Goal: Task Accomplishment & Management: Use online tool/utility

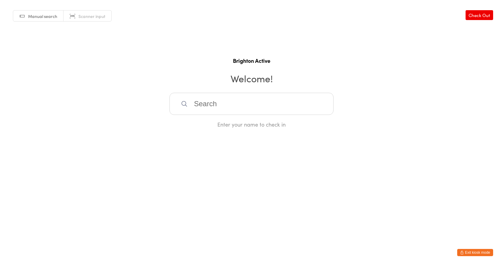
click at [464, 252] on button "Exit kiosk mode" at bounding box center [475, 252] width 36 height 7
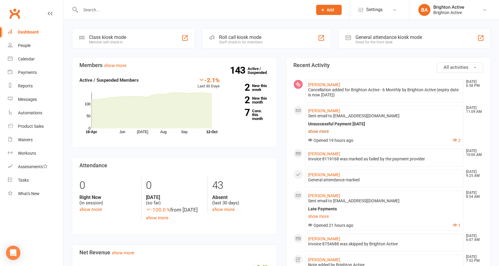
click at [321, 132] on link "show more" at bounding box center [384, 131] width 153 height 8
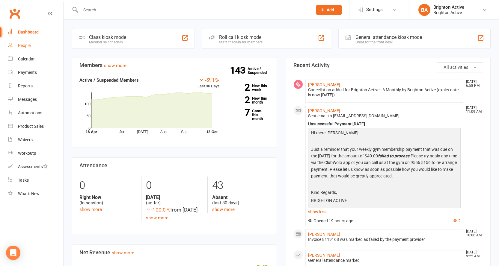
click at [34, 43] on link "People" at bounding box center [35, 45] width 55 height 13
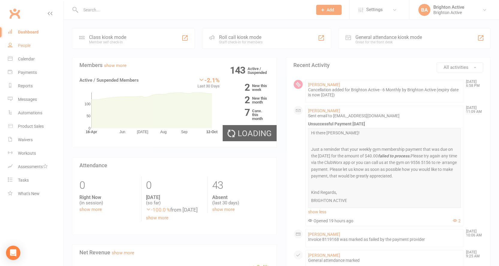
select select "100"
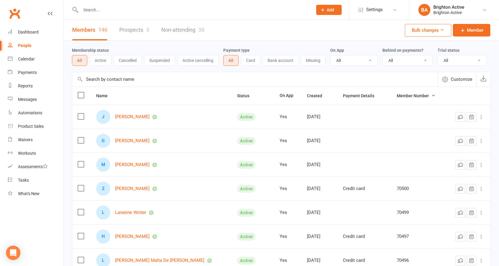
click at [409, 63] on select "All No Yes" at bounding box center [407, 60] width 50 height 10
select select "true"
click at [383, 56] on select "All No Yes" at bounding box center [407, 60] width 50 height 10
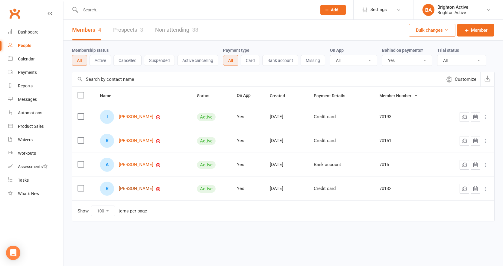
click at [142, 190] on link "Rosetta Roccisano" at bounding box center [136, 188] width 34 height 5
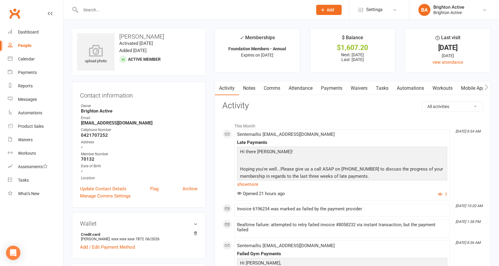
click at [249, 89] on link "Notes" at bounding box center [249, 88] width 21 height 14
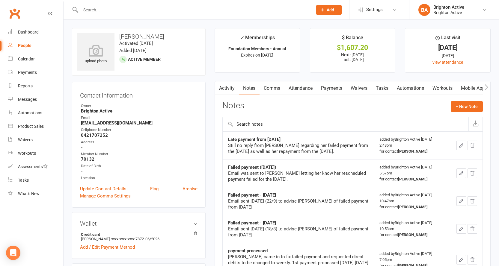
click at [335, 87] on link "Payments" at bounding box center [332, 88] width 30 height 14
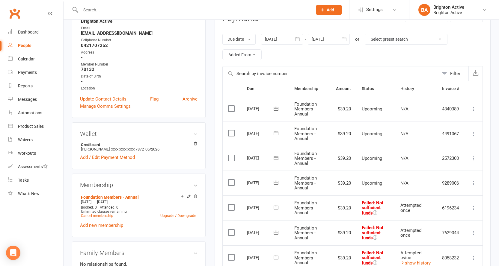
scroll to position [30, 0]
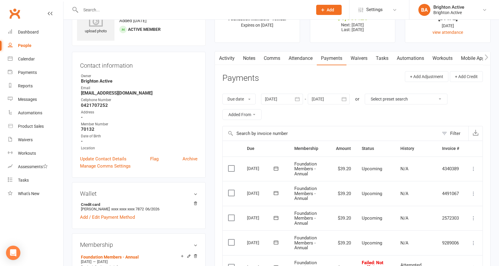
click at [231, 54] on link "Activity" at bounding box center [227, 59] width 24 height 14
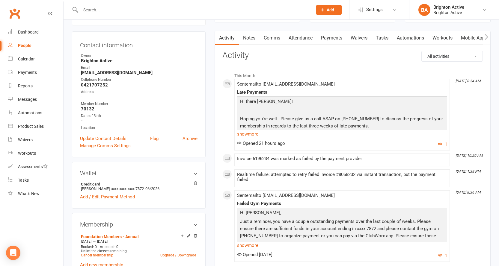
scroll to position [60, 0]
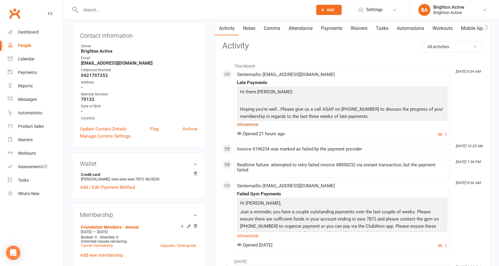
click at [247, 123] on link "show more" at bounding box center [342, 124] width 210 height 8
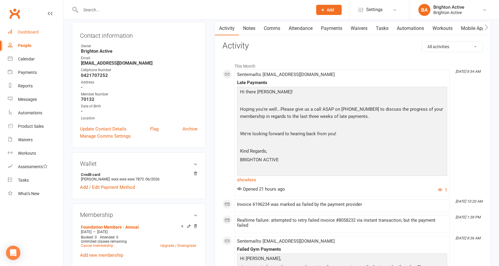
click at [37, 32] on div "Dashboard" at bounding box center [28, 32] width 21 height 5
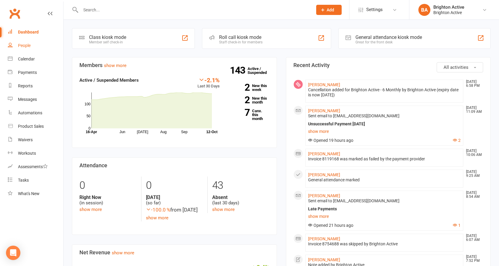
click at [23, 48] on link "People" at bounding box center [35, 45] width 55 height 13
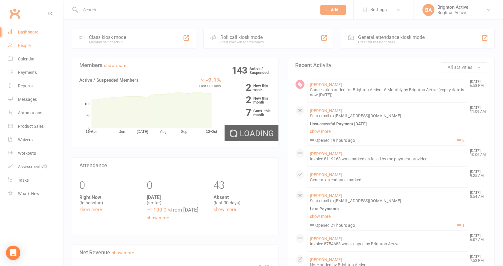
select select "true"
select select "100"
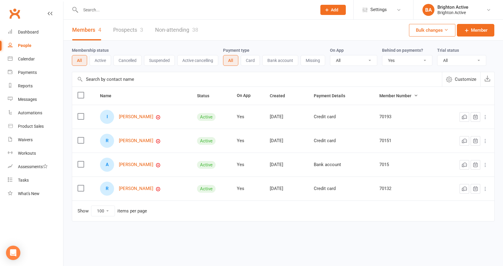
click at [410, 60] on select "All No Yes" at bounding box center [407, 60] width 50 height 10
click at [383, 56] on select "All No Yes" at bounding box center [407, 60] width 50 height 10
click at [26, 32] on div "Dashboard" at bounding box center [28, 32] width 21 height 5
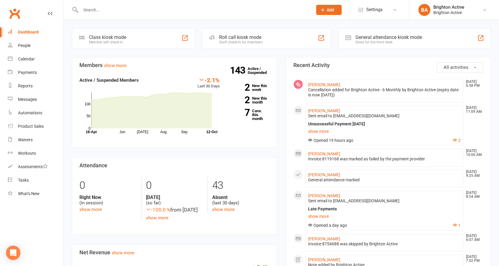
click at [91, 15] on div at bounding box center [190, 9] width 236 height 19
click at [99, 6] on input "text" at bounding box center [193, 10] width 229 height 8
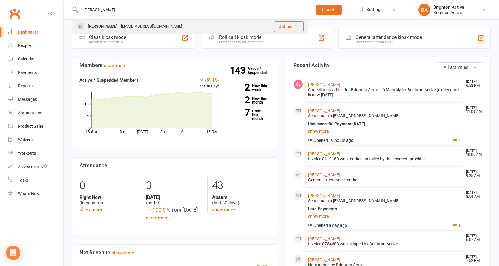
type input "sophie"
click at [100, 22] on div "[PERSON_NAME]" at bounding box center [102, 26] width 33 height 9
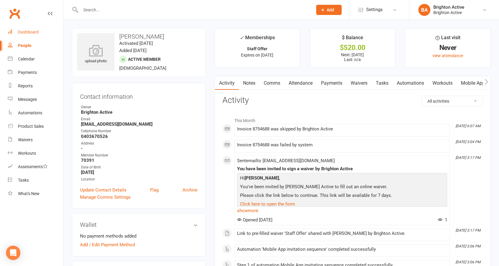
click at [33, 35] on link "Dashboard" at bounding box center [35, 31] width 55 height 13
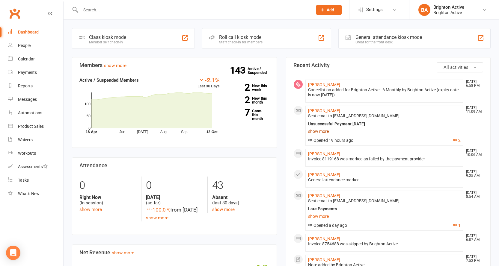
click at [320, 131] on link "show more" at bounding box center [384, 131] width 153 height 8
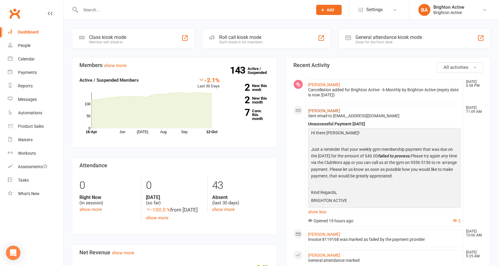
click at [321, 113] on link "Adrian Mason" at bounding box center [324, 110] width 32 height 5
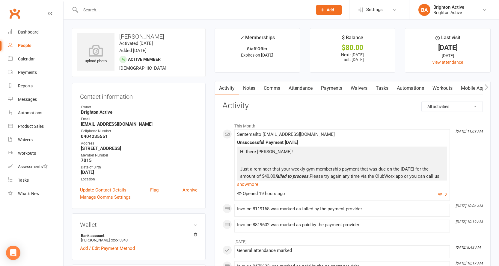
click at [331, 89] on link "Payments" at bounding box center [332, 88] width 30 height 14
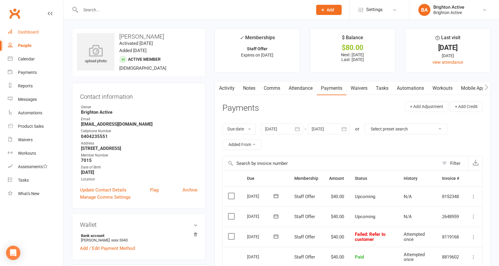
click at [46, 26] on link "Dashboard" at bounding box center [35, 31] width 55 height 13
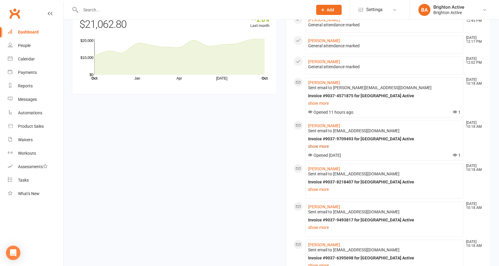
scroll to position [419, 0]
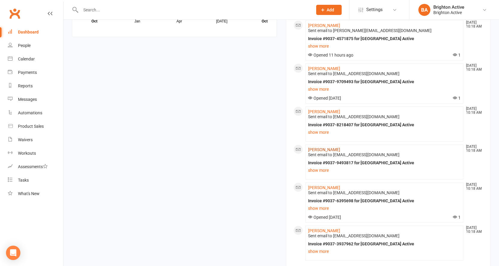
click at [323, 151] on link "Zahraa Ismail" at bounding box center [324, 149] width 32 height 5
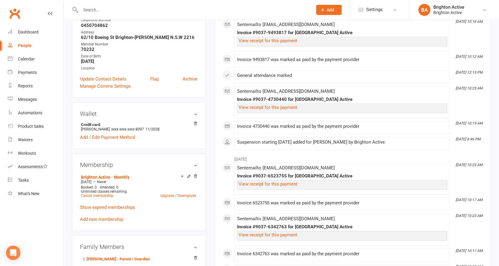
scroll to position [90, 0]
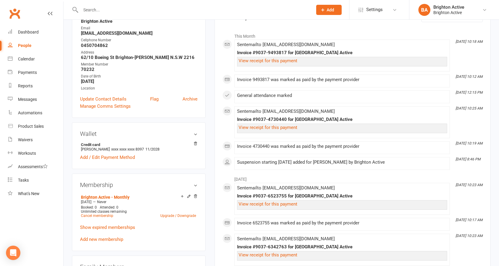
click at [246, 12] on input "text" at bounding box center [193, 10] width 229 height 8
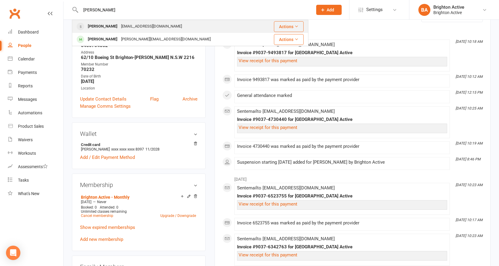
type input "jamile"
click at [188, 30] on div "Jamile Ismail jamile_i@hotmail.com" at bounding box center [166, 26] width 189 height 12
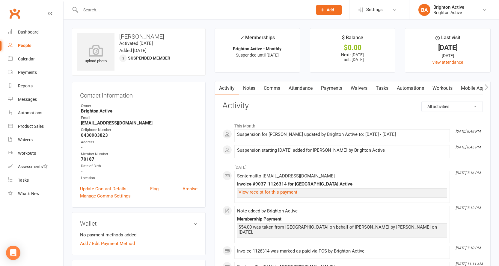
drag, startPoint x: 87, startPoint y: 52, endPoint x: 160, endPoint y: 26, distance: 77.3
click at [31, 44] on div "People" at bounding box center [24, 45] width 13 height 5
select select "true"
select select "100"
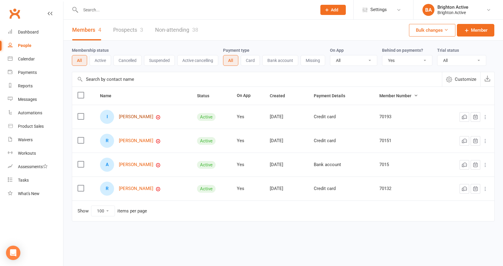
click at [144, 117] on link "[PERSON_NAME]" at bounding box center [136, 116] width 34 height 5
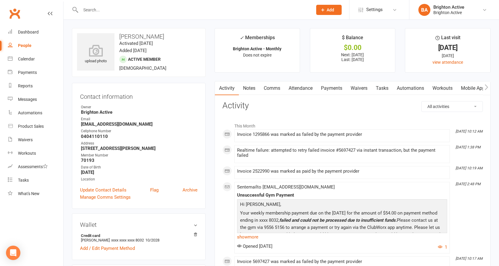
click at [329, 87] on link "Payments" at bounding box center [332, 88] width 30 height 14
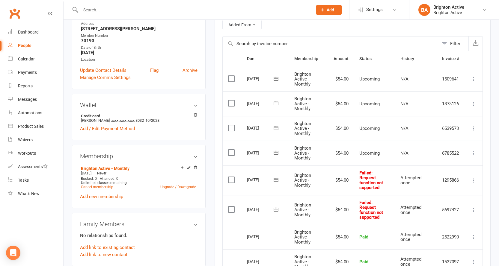
scroll to position [210, 0]
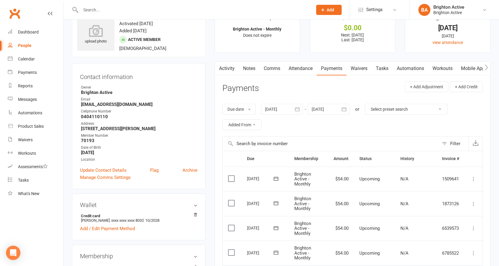
scroll to position [30, 0]
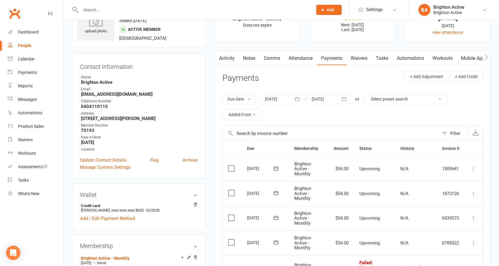
click at [230, 62] on link "Activity" at bounding box center [227, 59] width 24 height 14
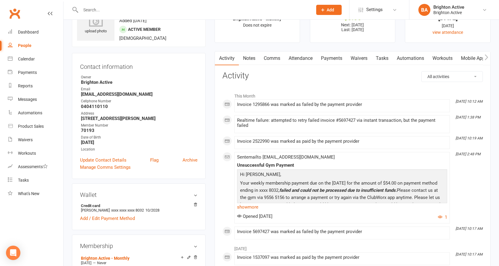
click at [247, 207] on link "show more" at bounding box center [342, 207] width 210 height 8
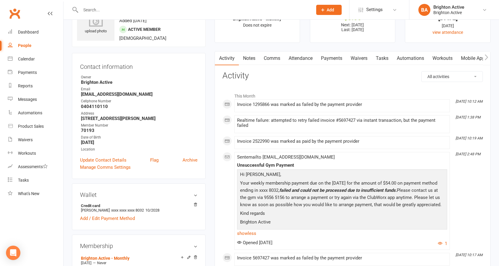
click at [247, 204] on p "Your weekly membership payment due on the 2/10/25 for the amount of $54.00 on p…" at bounding box center [341, 195] width 207 height 30
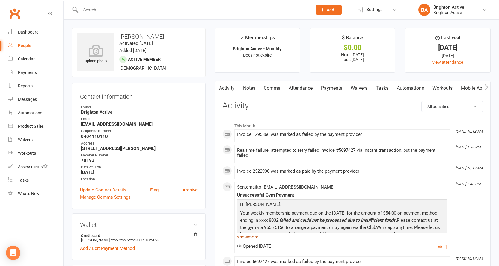
click at [245, 238] on link "show more" at bounding box center [342, 237] width 210 height 8
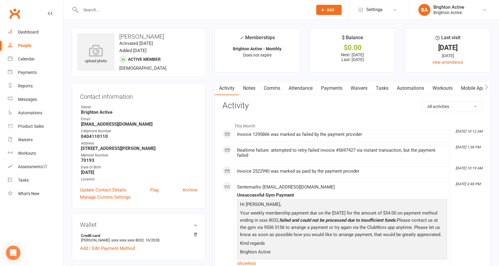
click at [329, 87] on link "Payments" at bounding box center [332, 88] width 30 height 14
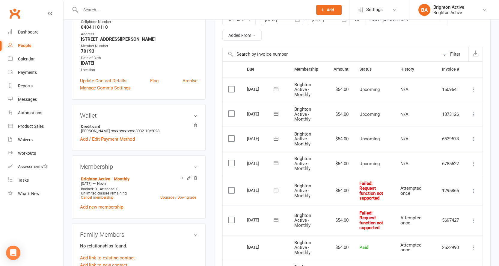
scroll to position [90, 0]
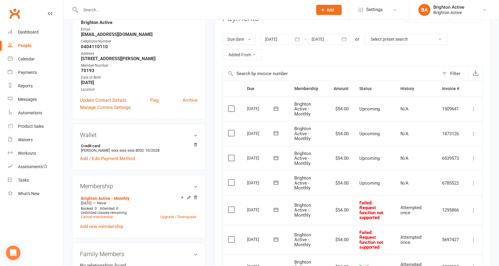
drag, startPoint x: 295, startPoint y: 137, endPoint x: 268, endPoint y: 16, distance: 124.6
click at [268, 16] on div at bounding box center [190, 9] width 236 height 19
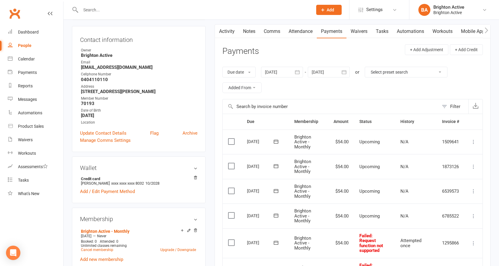
scroll to position [120, 0]
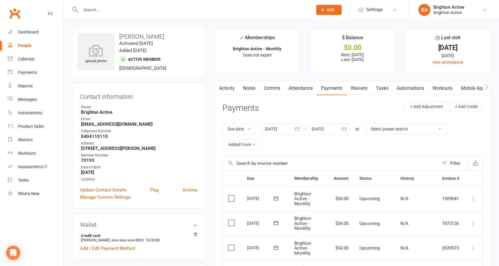
click at [227, 91] on link "Activity" at bounding box center [227, 88] width 24 height 14
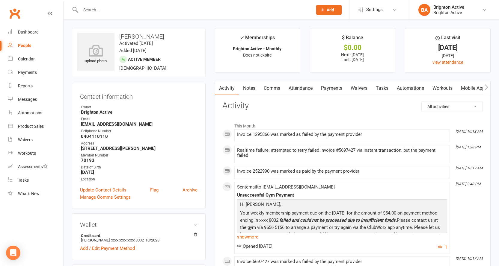
click at [34, 42] on link "People" at bounding box center [35, 45] width 55 height 13
select select "true"
select select "100"
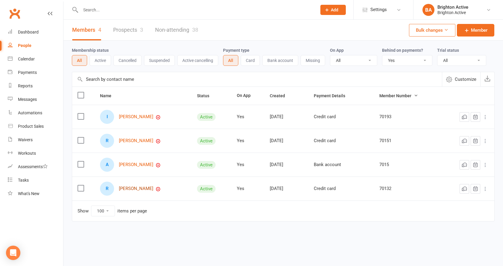
click at [146, 187] on link "[PERSON_NAME]" at bounding box center [136, 188] width 34 height 5
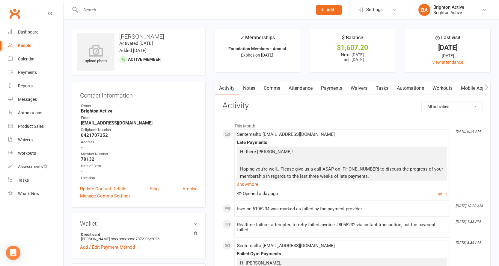
click at [330, 87] on link "Payments" at bounding box center [332, 88] width 30 height 14
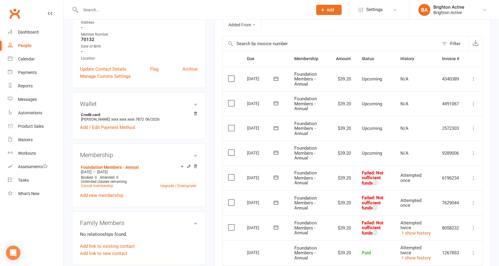
scroll to position [90, 0]
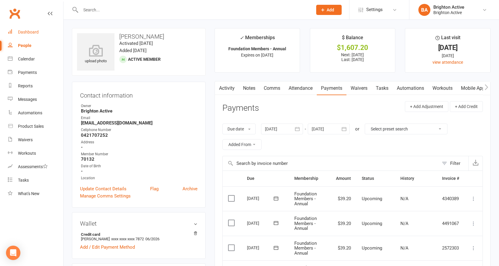
click at [36, 29] on link "Dashboard" at bounding box center [35, 31] width 55 height 13
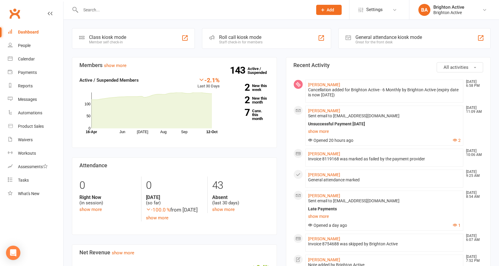
click at [397, 41] on div "Great for the front desk" at bounding box center [388, 42] width 66 height 4
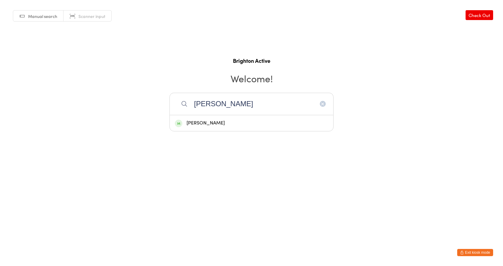
type input "mohamed"
click at [242, 124] on div "[PERSON_NAME]" at bounding box center [251, 123] width 153 height 8
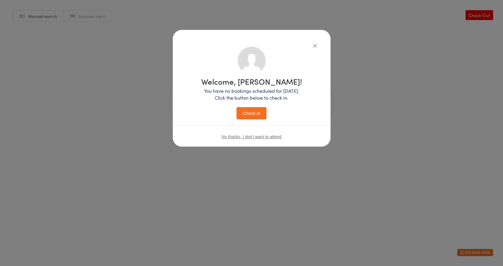
click at [251, 112] on button "Check in" at bounding box center [252, 113] width 30 height 12
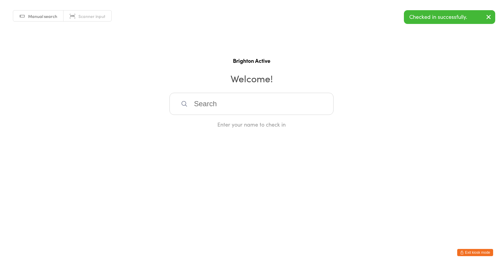
click at [484, 254] on button "Exit kiosk mode" at bounding box center [475, 252] width 36 height 7
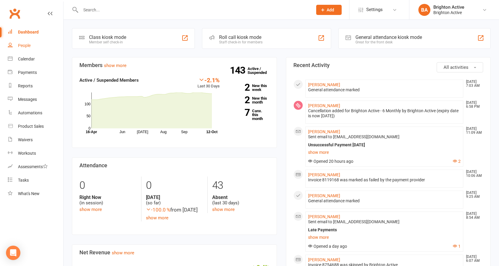
click at [26, 43] on div "People" at bounding box center [24, 45] width 13 height 5
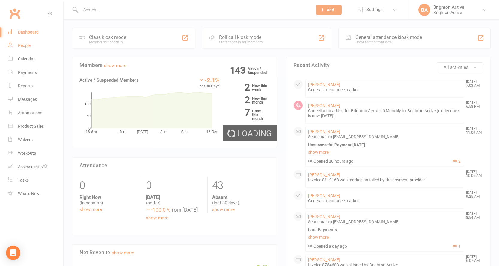
select select "true"
select select "100"
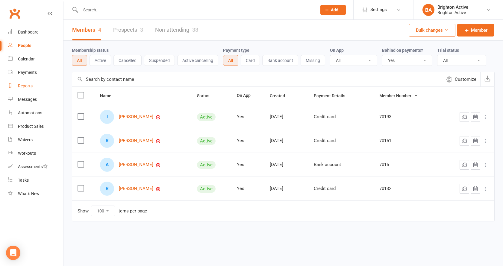
click at [34, 80] on link "Reports" at bounding box center [35, 85] width 55 height 13
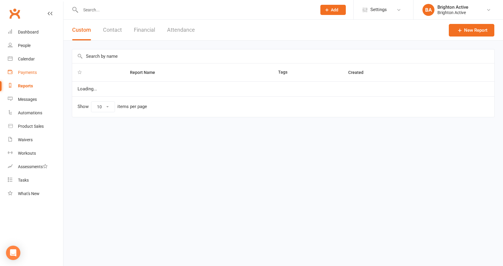
click at [35, 74] on div "Payments" at bounding box center [27, 72] width 19 height 5
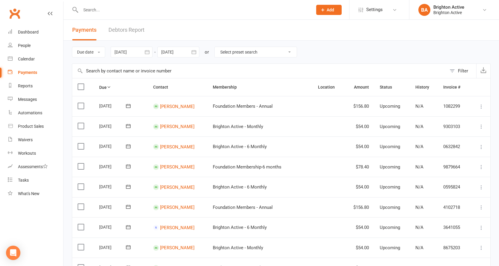
drag, startPoint x: 0, startPoint y: 87, endPoint x: 1, endPoint y: 80, distance: 7.0
drag, startPoint x: 1, startPoint y: 80, endPoint x: 22, endPoint y: 36, distance: 48.9
click at [21, 36] on link "Dashboard" at bounding box center [35, 31] width 55 height 13
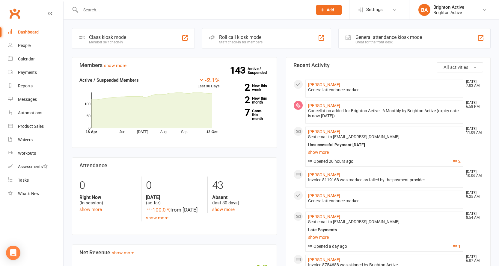
click at [31, 39] on link "Dashboard" at bounding box center [35, 31] width 55 height 13
click at [31, 41] on link "People" at bounding box center [35, 45] width 55 height 13
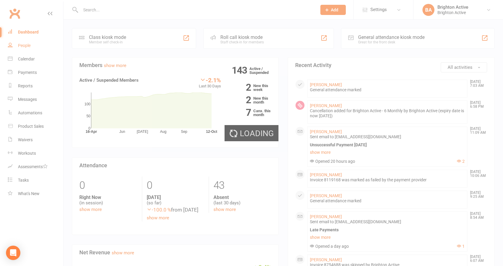
select select "true"
select select "100"
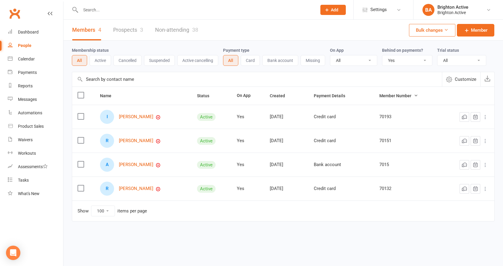
click at [408, 62] on select "All No Yes" at bounding box center [407, 60] width 50 height 10
select select
click at [383, 56] on select "All No Yes" at bounding box center [407, 60] width 50 height 10
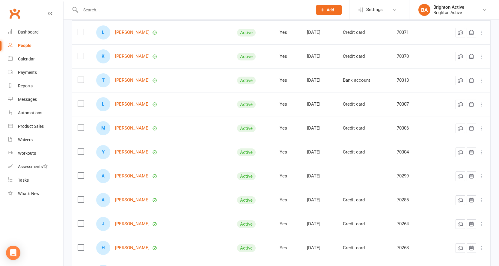
scroll to position [659, 0]
click at [138, 225] on link "Julian Salazar" at bounding box center [132, 224] width 34 height 5
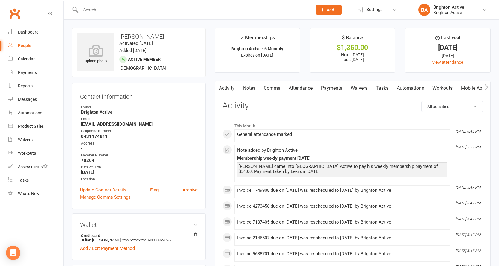
drag, startPoint x: 336, startPoint y: 91, endPoint x: 344, endPoint y: 91, distance: 7.8
click at [341, 91] on link "Payments" at bounding box center [332, 88] width 30 height 14
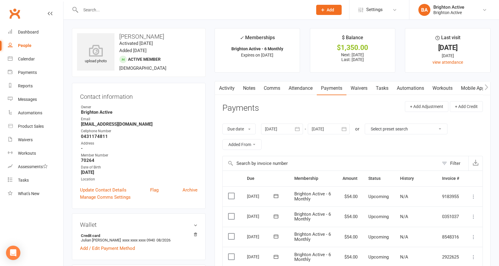
click at [226, 91] on link "Activity" at bounding box center [227, 88] width 24 height 14
click at [226, 91] on link "Activity" at bounding box center [226, 88] width 24 height 14
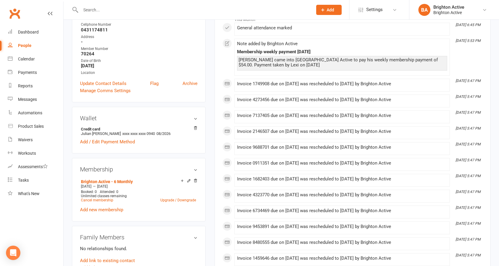
scroll to position [0, 0]
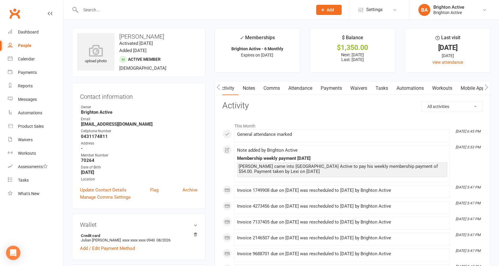
click at [23, 42] on link "People" at bounding box center [35, 45] width 55 height 13
select select "100"
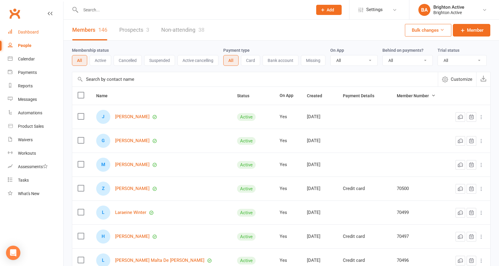
click at [29, 33] on div "Dashboard" at bounding box center [28, 32] width 21 height 5
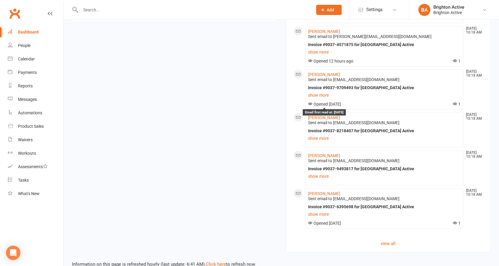
scroll to position [445, 0]
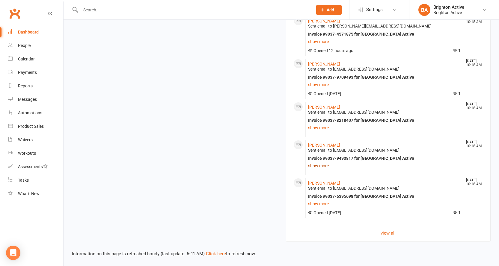
click at [324, 165] on link "show more" at bounding box center [384, 166] width 153 height 8
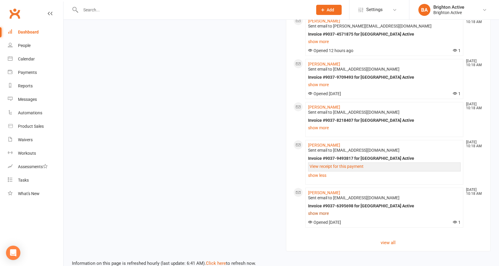
click at [325, 211] on link "show more" at bounding box center [384, 213] width 153 height 8
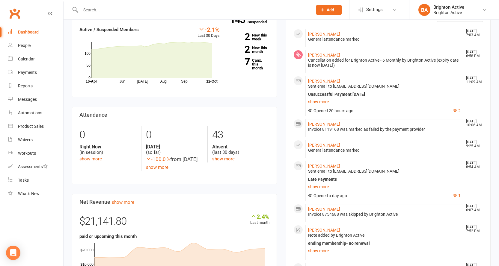
scroll to position [0, 0]
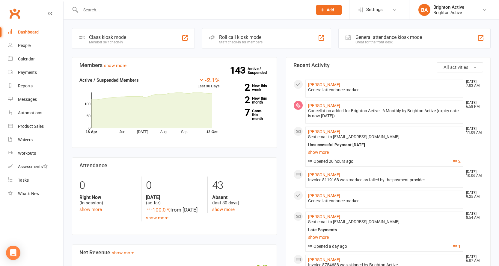
click at [125, 12] on input "text" at bounding box center [193, 10] width 229 height 8
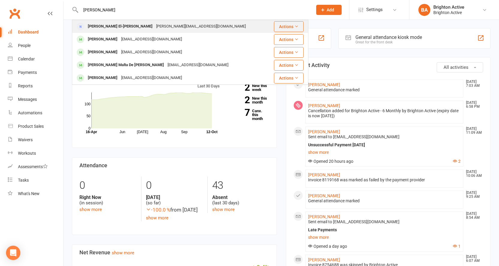
type input "manal"
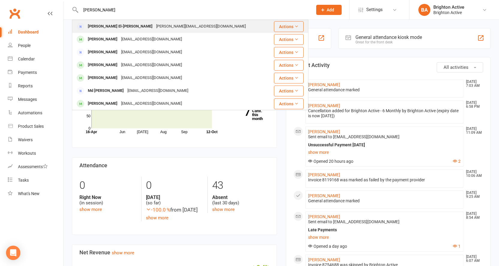
click at [118, 24] on div "Manal El-Dabbagh" at bounding box center [120, 26] width 68 height 9
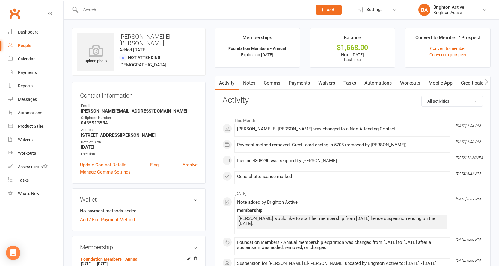
click at [303, 82] on link "Payments" at bounding box center [299, 83] width 30 height 14
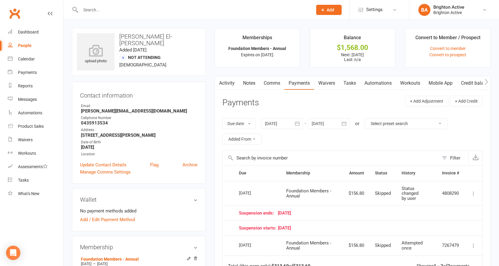
click at [234, 82] on link "Activity" at bounding box center [227, 83] width 24 height 14
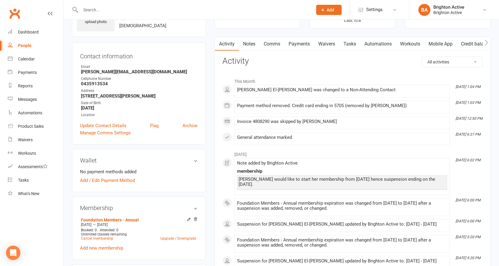
scroll to position [30, 0]
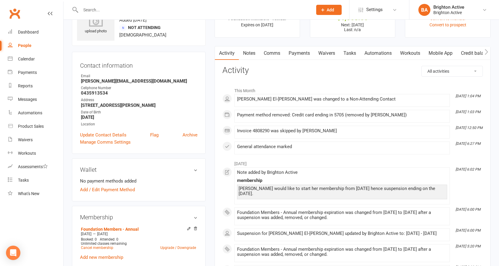
drag, startPoint x: 338, startPoint y: 19, endPoint x: 309, endPoint y: 53, distance: 45.1
click at [308, 51] on link "Payments" at bounding box center [299, 53] width 30 height 14
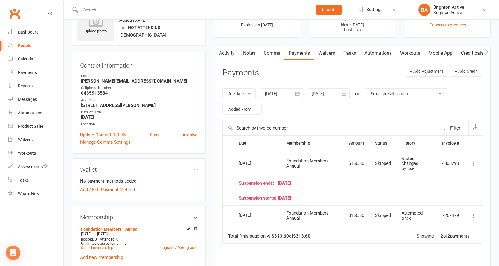
click at [330, 49] on link "Waivers" at bounding box center [326, 53] width 25 height 14
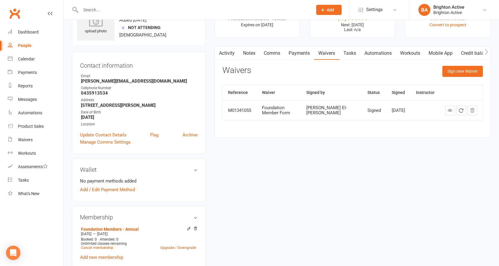
click at [250, 55] on link "Notes" at bounding box center [249, 53] width 21 height 14
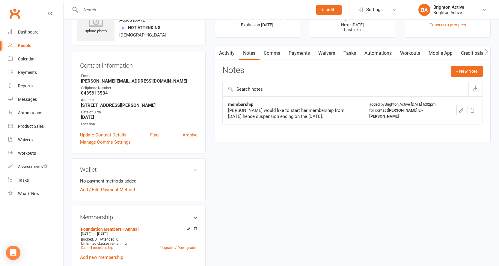
click at [227, 50] on link "Activity" at bounding box center [227, 53] width 24 height 14
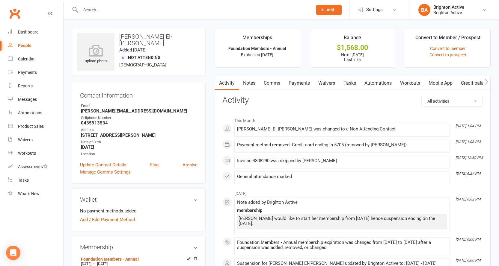
click at [251, 86] on link "Notes" at bounding box center [249, 83] width 21 height 14
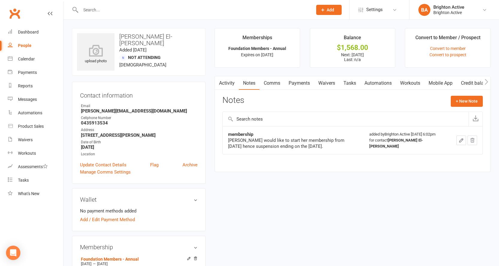
click at [305, 80] on link "Payments" at bounding box center [299, 83] width 30 height 14
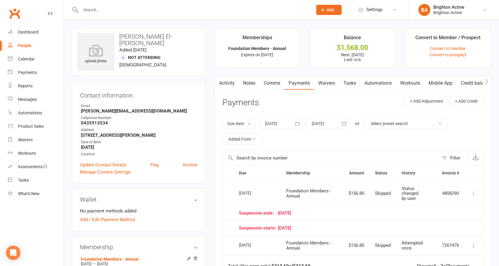
click at [223, 82] on link "Activity" at bounding box center [227, 83] width 24 height 14
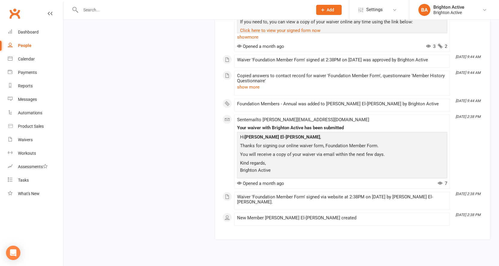
scroll to position [509, 0]
drag, startPoint x: 326, startPoint y: 121, endPoint x: 238, endPoint y: 172, distance: 101.6
click at [238, 172] on p "Kind regards, Brighton Active" at bounding box center [341, 167] width 207 height 16
drag, startPoint x: 238, startPoint y: 172, endPoint x: 417, endPoint y: 106, distance: 190.7
click at [417, 106] on div "Foundation Members - Annual was added to Manal El-Dabbagh by Brighton Active" at bounding box center [342, 103] width 210 height 5
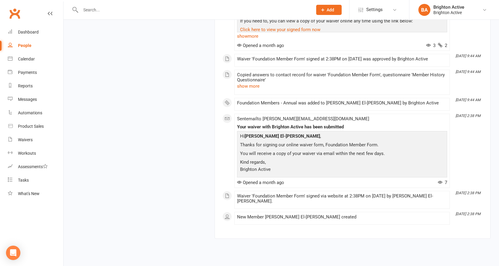
click at [24, 41] on link "People" at bounding box center [35, 45] width 55 height 13
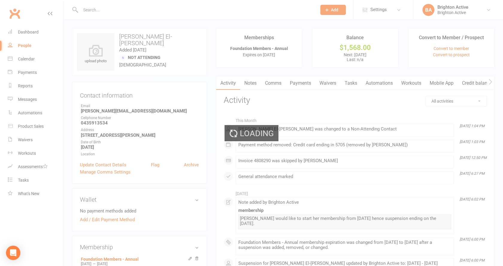
select select "100"
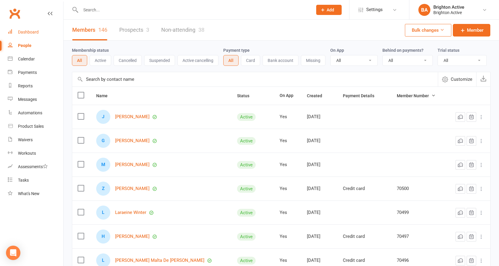
click at [29, 35] on link "Dashboard" at bounding box center [35, 31] width 55 height 13
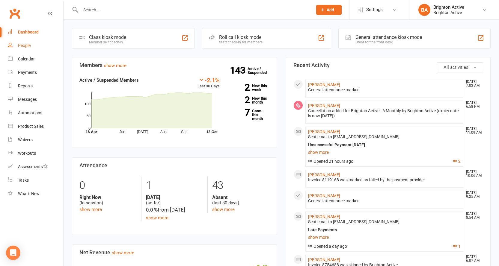
click at [27, 47] on div "People" at bounding box center [24, 45] width 13 height 5
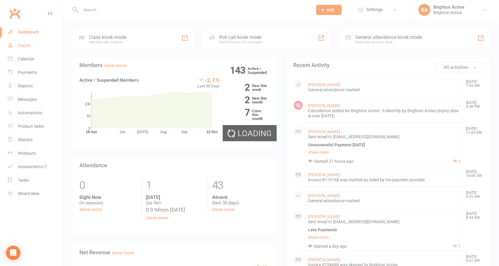
select select "100"
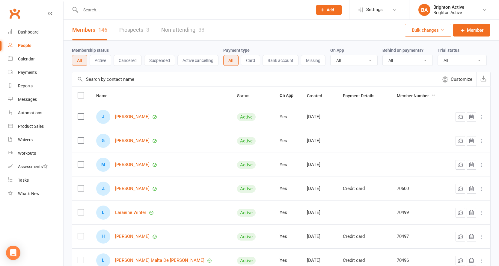
click at [407, 64] on select "All No Yes" at bounding box center [407, 60] width 50 height 10
select select "true"
click at [383, 56] on select "All No Yes" at bounding box center [407, 60] width 50 height 10
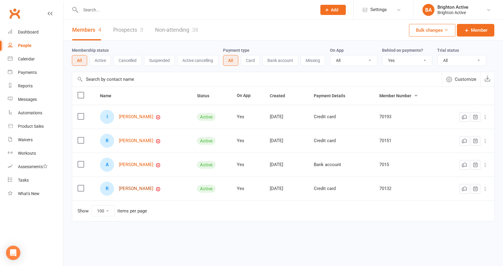
click at [141, 188] on link "[PERSON_NAME]" at bounding box center [136, 188] width 34 height 5
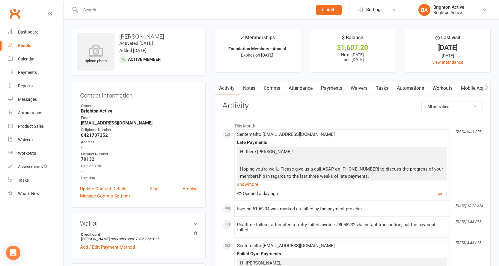
click at [339, 89] on link "Payments" at bounding box center [332, 88] width 30 height 14
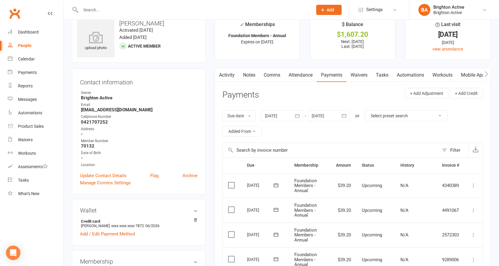
drag, startPoint x: 312, startPoint y: 182, endPoint x: 309, endPoint y: 183, distance: 3.3
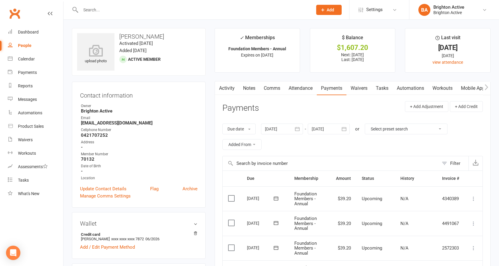
drag, startPoint x: 309, startPoint y: 183, endPoint x: 284, endPoint y: 119, distance: 68.9
click at [284, 119] on div "Due date Due date Date paid Date failed Date settled 11 Sep 2025 September 2025…" at bounding box center [352, 137] width 260 height 38
click at [252, 84] on link "Notes" at bounding box center [249, 88] width 21 height 14
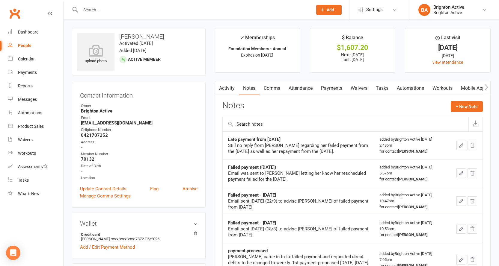
click at [227, 86] on link "Activity" at bounding box center [227, 88] width 24 height 14
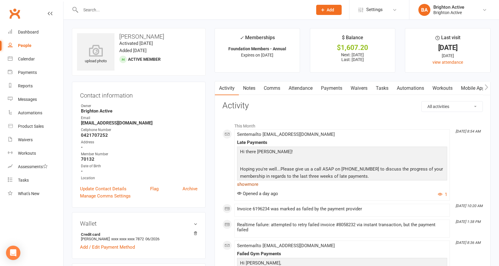
click at [253, 184] on link "show more" at bounding box center [342, 184] width 210 height 8
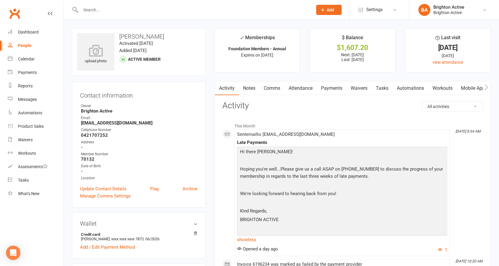
click at [334, 92] on link "Payments" at bounding box center [332, 88] width 30 height 14
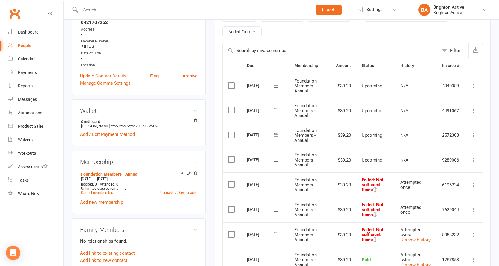
scroll to position [210, 0]
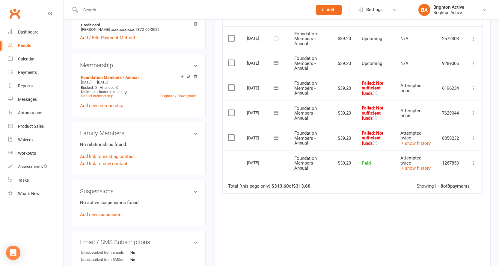
drag, startPoint x: 314, startPoint y: 132, endPoint x: 304, endPoint y: 131, distance: 9.6
click at [304, 131] on span "Foundation Members - Annual" at bounding box center [305, 138] width 22 height 15
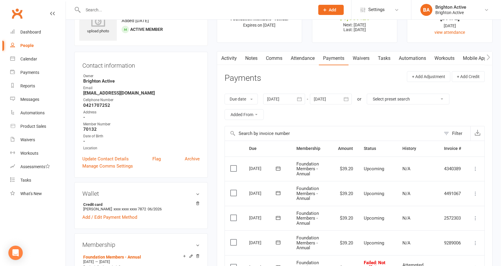
scroll to position [0, 0]
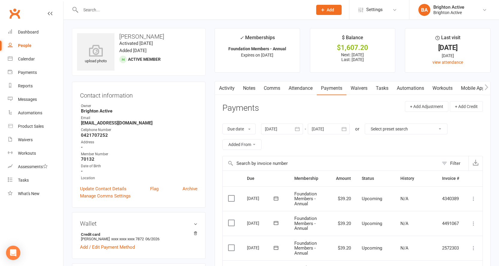
click at [16, 43] on link "People" at bounding box center [35, 45] width 55 height 13
select select "true"
select select "100"
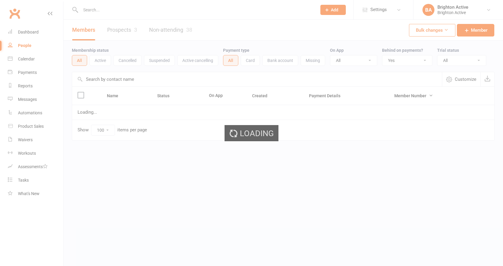
select select "true"
select select "100"
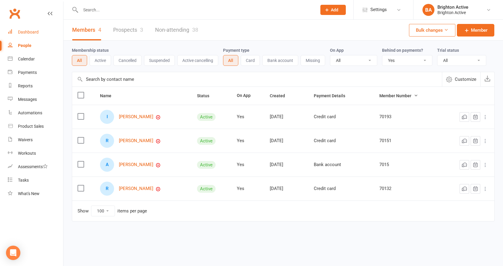
click at [39, 31] on link "Dashboard" at bounding box center [35, 31] width 55 height 13
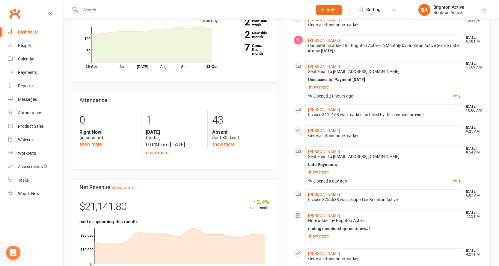
scroll to position [120, 0]
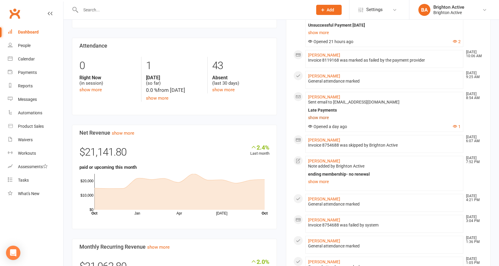
click at [323, 116] on link "show more" at bounding box center [384, 118] width 153 height 8
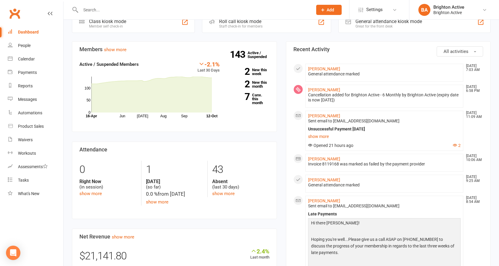
scroll to position [0, 0]
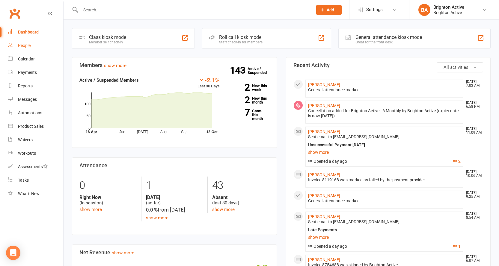
click at [31, 43] on link "People" at bounding box center [35, 45] width 55 height 13
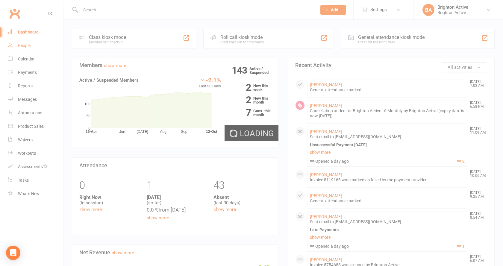
select select "true"
select select "100"
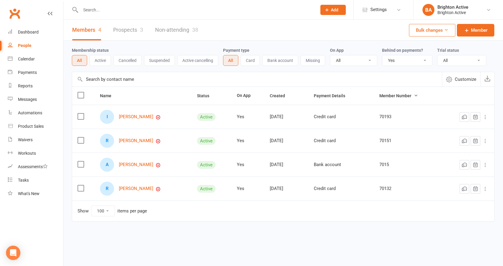
click at [414, 58] on select "All No Yes" at bounding box center [407, 60] width 50 height 10
click at [383, 56] on select "All No Yes" at bounding box center [407, 60] width 50 height 10
click at [125, 167] on link "[PERSON_NAME]" at bounding box center [136, 164] width 34 height 5
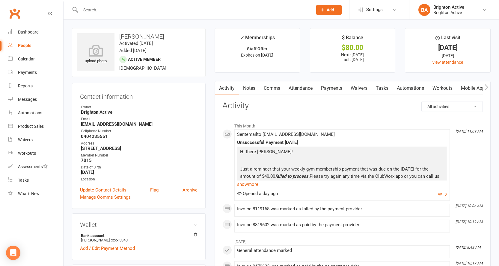
select select "true"
select select "100"
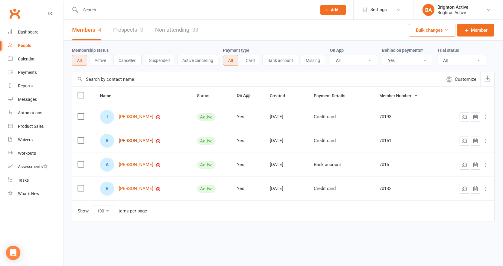
click at [141, 140] on link "[PERSON_NAME]" at bounding box center [136, 140] width 34 height 5
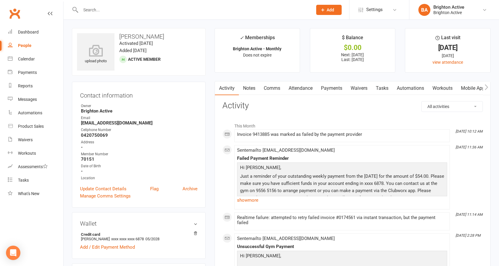
click at [331, 89] on link "Payments" at bounding box center [332, 88] width 30 height 14
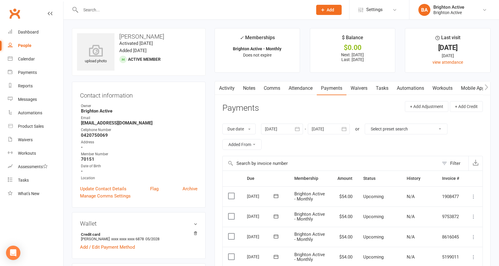
click at [15, 42] on link "People" at bounding box center [35, 45] width 55 height 13
select select "true"
select select "100"
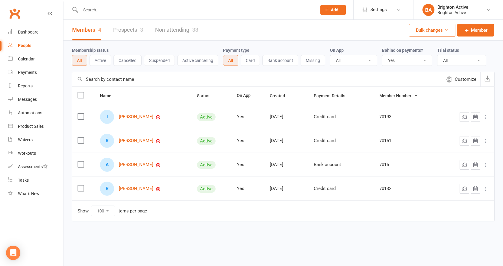
click at [400, 60] on select "All No Yes" at bounding box center [407, 60] width 50 height 10
click at [383, 56] on select "All No Yes" at bounding box center [407, 60] width 50 height 10
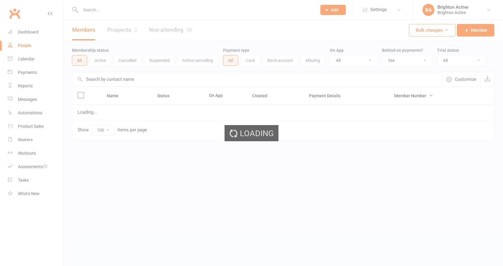
select select "true"
select select "100"
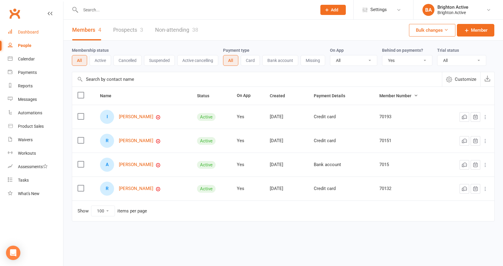
click at [50, 37] on link "Dashboard" at bounding box center [35, 31] width 55 height 13
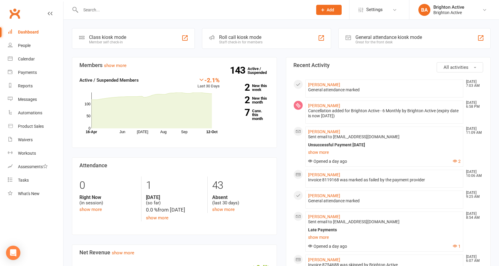
click at [364, 39] on div "General attendance kiosk mode" at bounding box center [388, 37] width 66 height 6
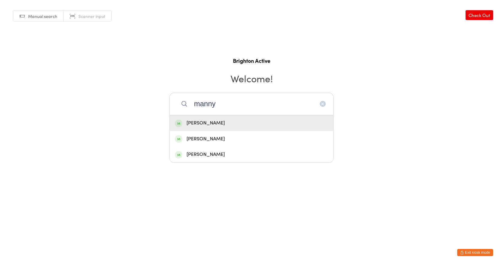
type input "manny"
click at [233, 124] on div "Manny Alas" at bounding box center [251, 123] width 153 height 8
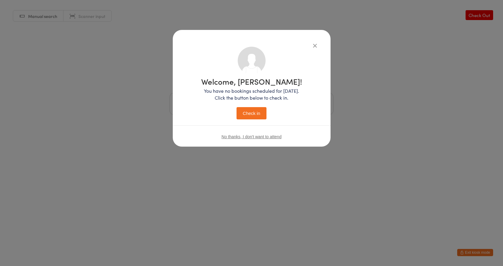
click at [312, 48] on icon "button" at bounding box center [315, 45] width 7 height 7
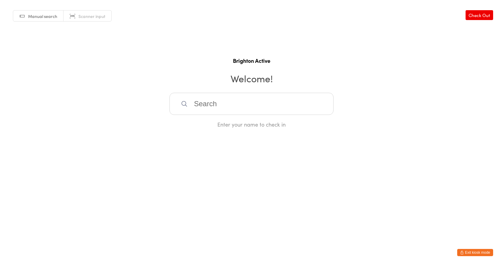
click at [474, 255] on button "Exit kiosk mode" at bounding box center [475, 252] width 36 height 7
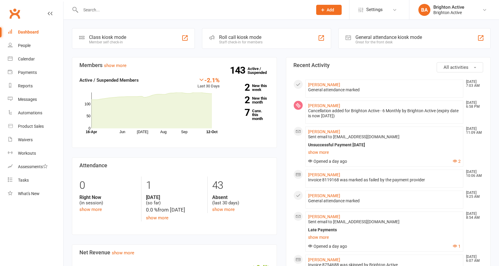
click at [113, 15] on div at bounding box center [190, 9] width 236 height 19
click at [113, 13] on input "text" at bounding box center [193, 10] width 229 height 8
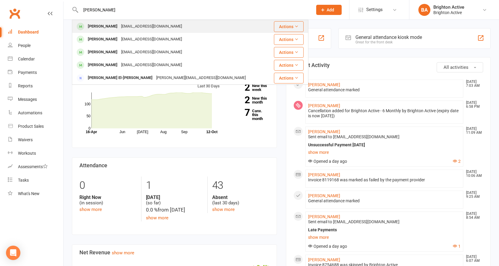
type input "mann"
click at [103, 31] on div "Manny Alas" at bounding box center [102, 26] width 33 height 9
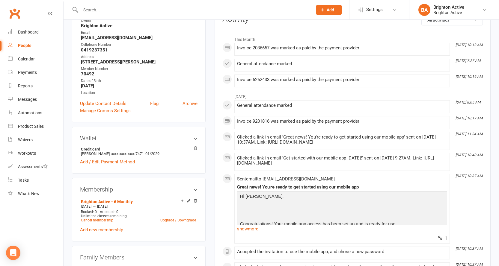
scroll to position [30, 0]
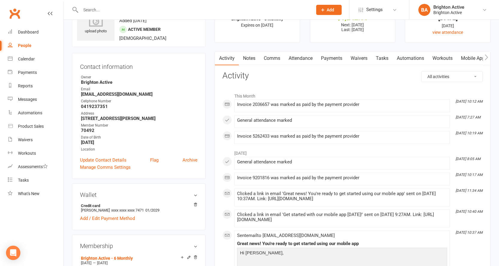
click at [329, 53] on link "Payments" at bounding box center [332, 59] width 30 height 14
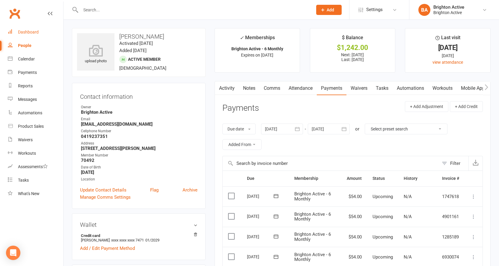
click at [27, 35] on link "Dashboard" at bounding box center [35, 31] width 55 height 13
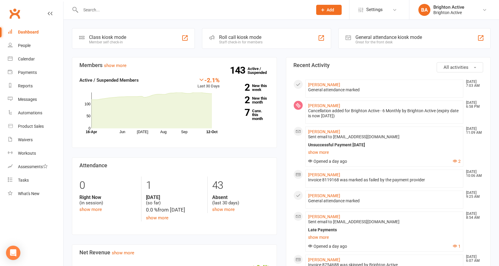
click at [108, 6] on input "text" at bounding box center [193, 10] width 229 height 8
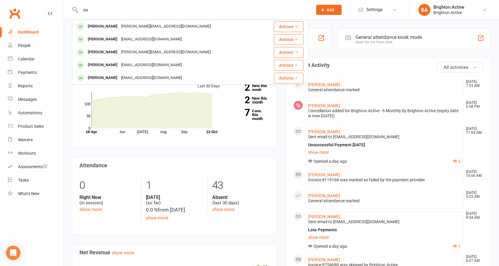
type input "c"
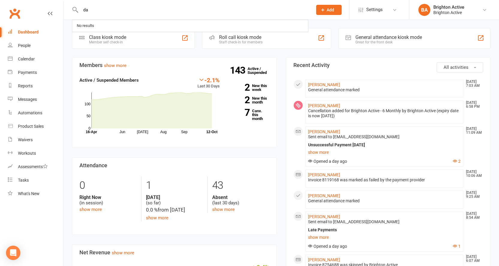
type input "d"
click at [34, 45] on link "People" at bounding box center [35, 45] width 55 height 13
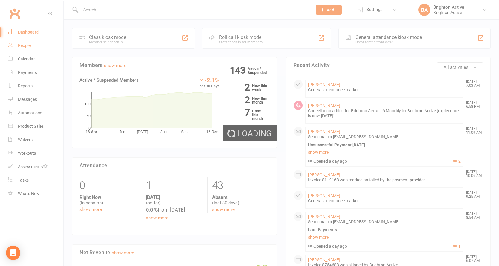
select select "true"
select select "100"
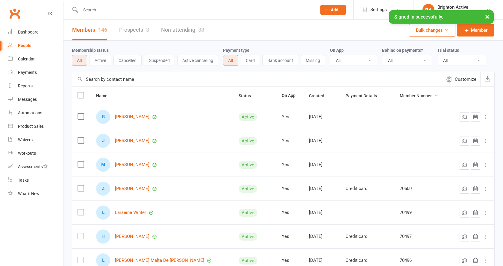
select select "100"
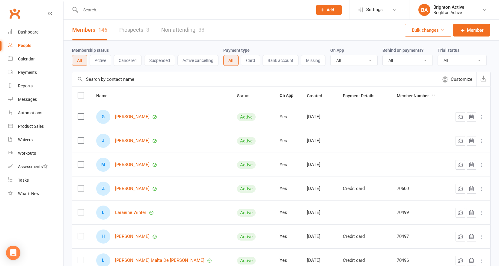
click at [19, 46] on div "People" at bounding box center [24, 45] width 13 height 5
click at [412, 62] on select "All No Yes" at bounding box center [407, 60] width 50 height 10
select select "true"
click at [383, 56] on select "All No Yes" at bounding box center [407, 60] width 50 height 10
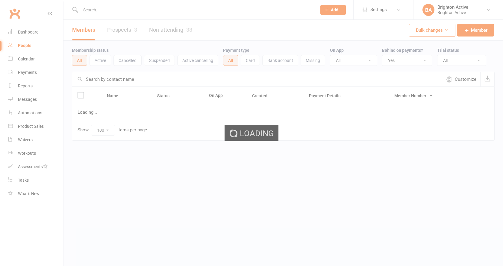
select select "true"
select select "100"
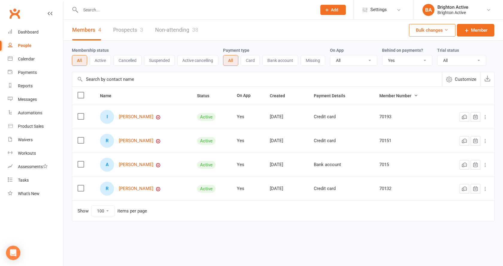
click at [408, 57] on select "All No Yes" at bounding box center [407, 60] width 50 height 10
click at [383, 56] on select "All No Yes" at bounding box center [407, 60] width 50 height 10
select select "true"
select select "100"
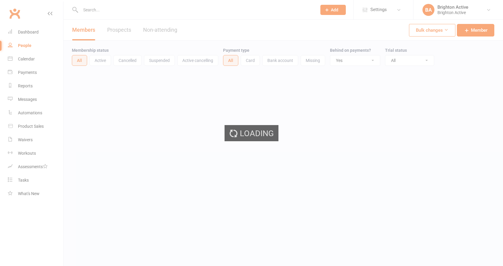
select select "true"
select select "100"
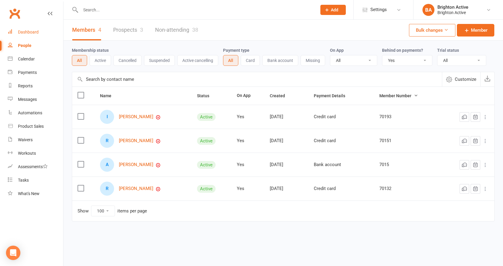
click at [32, 29] on link "Dashboard" at bounding box center [35, 31] width 55 height 13
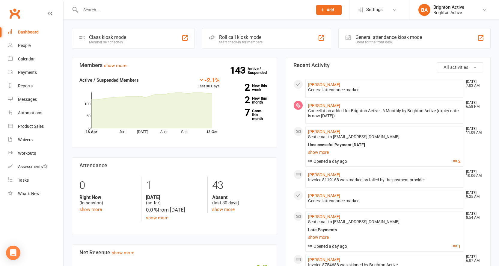
click at [404, 34] on div "General attendance kiosk mode Great for the front desk" at bounding box center [414, 38] width 152 height 21
